Goal: Task Accomplishment & Management: Use online tool/utility

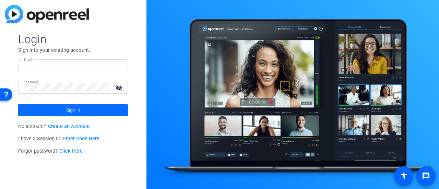
type input "Terrell.Green@calbar.ca.gov"
click at [97, 104] on span at bounding box center [73, 110] width 110 height 16
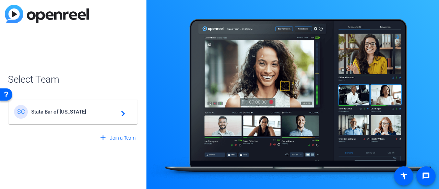
click at [83, 112] on span "State Bar of California" at bounding box center [74, 112] width 86 height 6
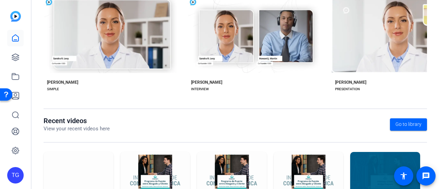
scroll to position [199, 0]
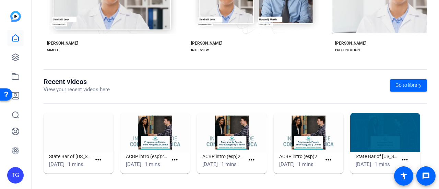
click at [76, 135] on img at bounding box center [79, 132] width 70 height 39
click at [98, 156] on mat-icon "more_horiz" at bounding box center [98, 160] width 9 height 9
click at [66, 141] on div at bounding box center [219, 94] width 439 height 189
click at [408, 155] on span at bounding box center [406, 160] width 17 height 16
click at [402, 156] on mat-icon "more_horiz" at bounding box center [405, 160] width 9 height 9
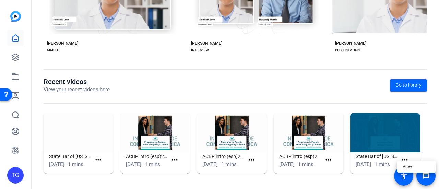
click at [89, 127] on div at bounding box center [219, 94] width 439 height 189
click at [14, 55] on icon at bounding box center [15, 57] width 7 height 7
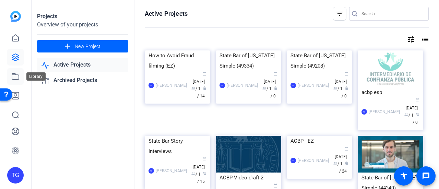
click at [19, 72] on link at bounding box center [15, 76] width 16 height 16
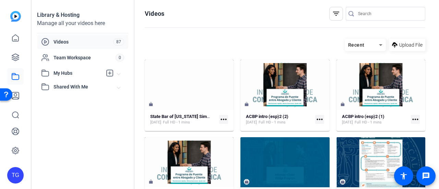
click at [219, 119] on mat-icon "more_horiz" at bounding box center [223, 119] width 9 height 9
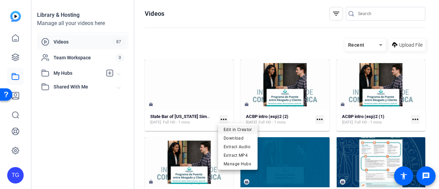
click at [233, 128] on span "Edit in Creator" at bounding box center [238, 129] width 28 height 8
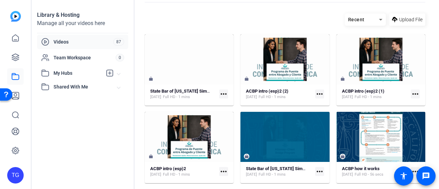
scroll to position [34, 0]
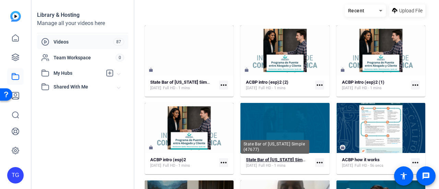
click at [297, 158] on strong "State Bar of [US_STATE] Simple (47677)" at bounding box center [285, 159] width 79 height 5
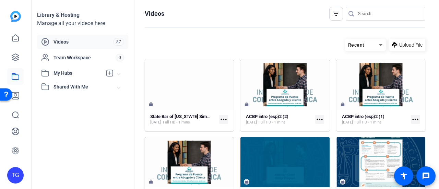
scroll to position [34, 0]
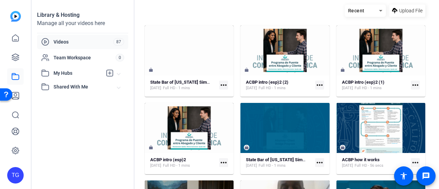
click at [320, 160] on mat-icon "more_horiz" at bounding box center [319, 162] width 9 height 9
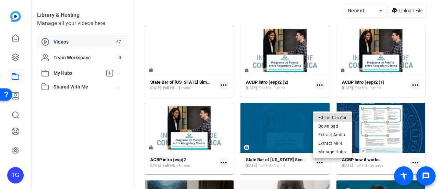
click at [346, 117] on span "Edit in Creator" at bounding box center [333, 117] width 28 height 8
